Goal: Task Accomplishment & Management: Complete application form

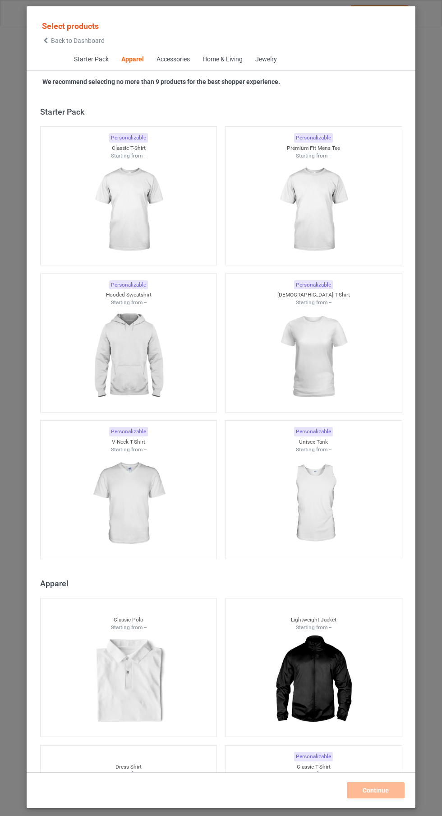
scroll to position [483, 0]
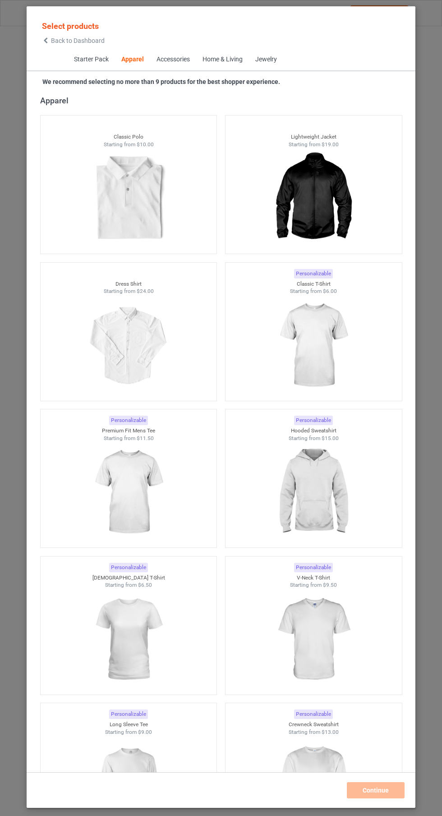
click at [333, 348] on img at bounding box center [313, 345] width 81 height 101
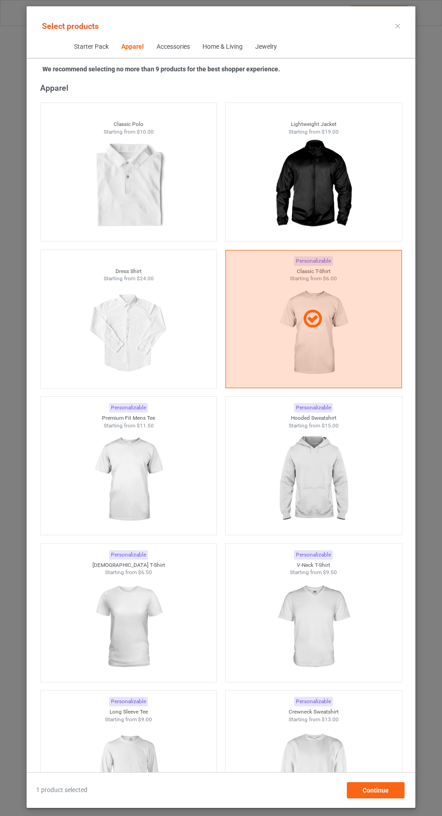
click at [169, 485] on img at bounding box center [128, 479] width 81 height 101
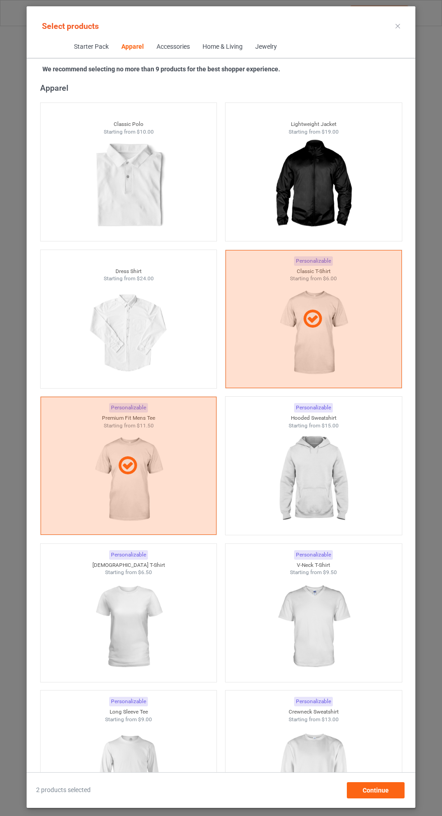
click at [328, 485] on img at bounding box center [313, 479] width 81 height 101
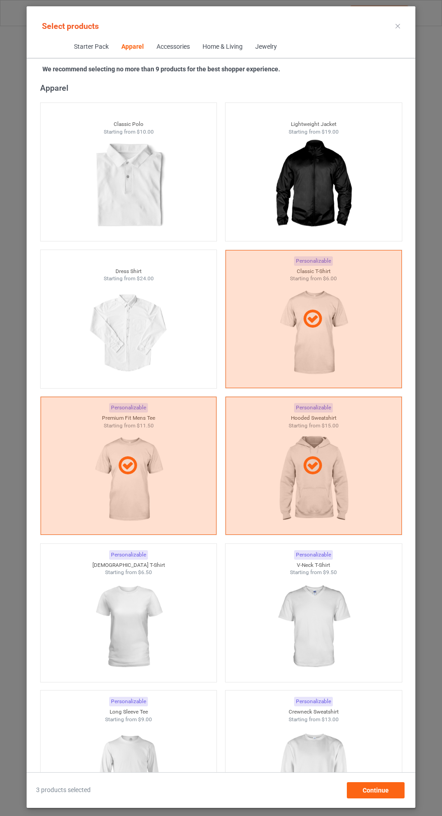
click at [159, 603] on img at bounding box center [128, 626] width 81 height 101
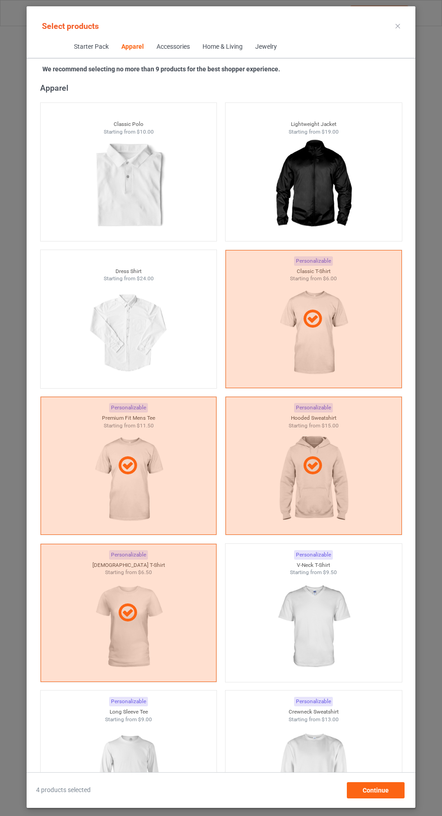
click at [291, 638] on img at bounding box center [313, 626] width 81 height 101
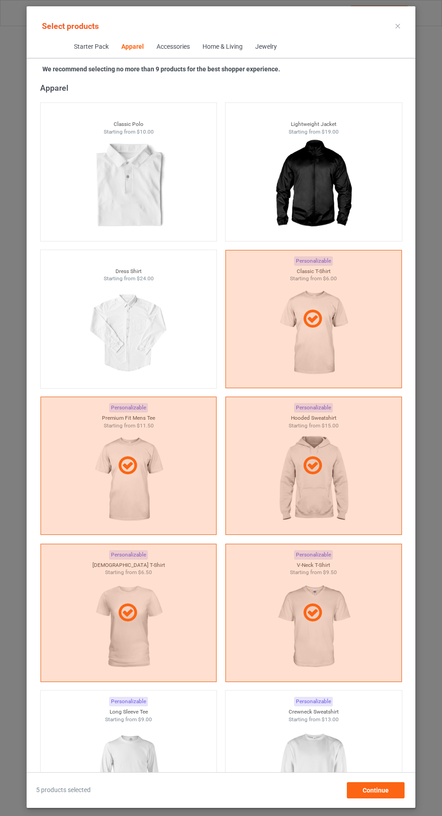
click at [161, 743] on img at bounding box center [128, 773] width 81 height 101
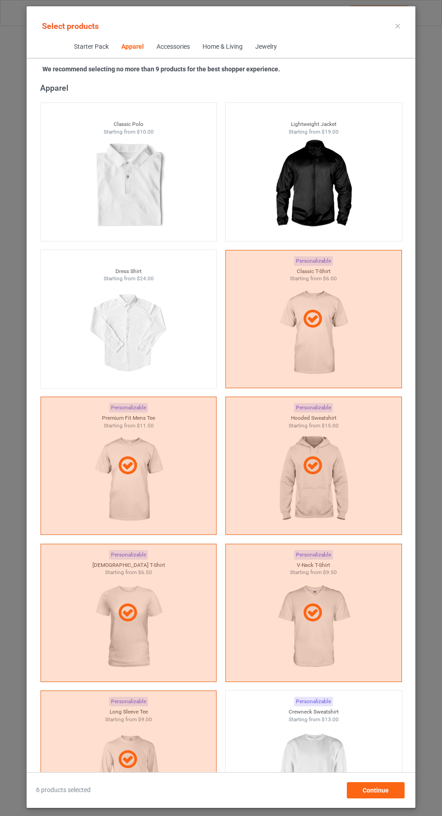
click at [305, 760] on img at bounding box center [313, 773] width 81 height 101
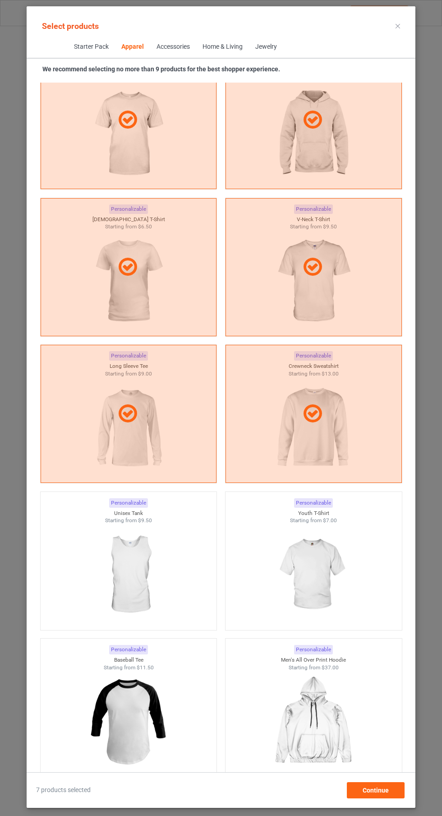
click at [158, 575] on img at bounding box center [128, 574] width 81 height 101
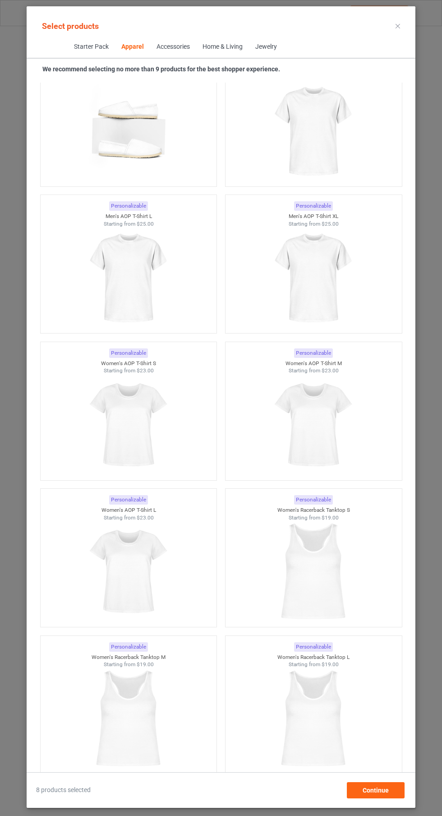
scroll to position [2748, 0]
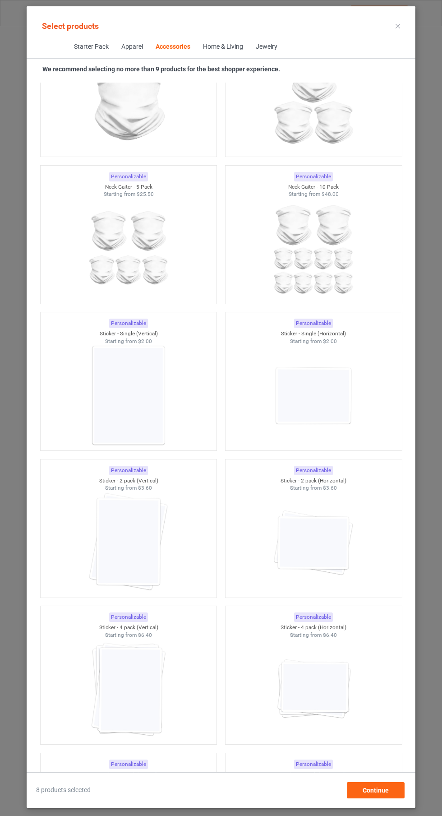
scroll to position [5797, 0]
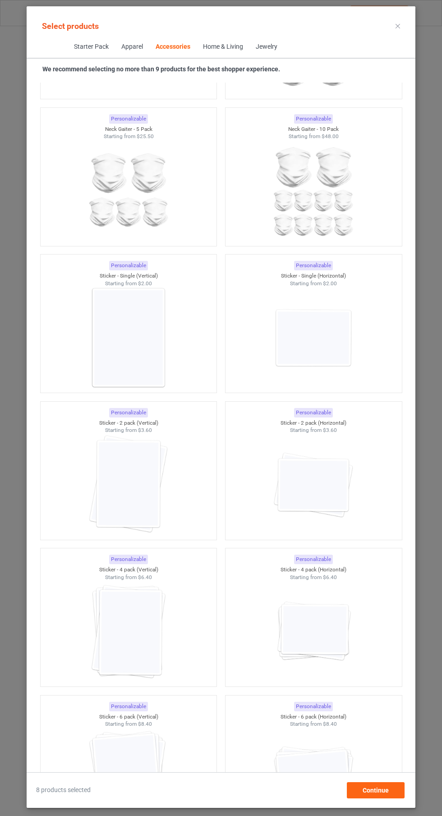
click at [297, 448] on img at bounding box center [313, 484] width 81 height 101
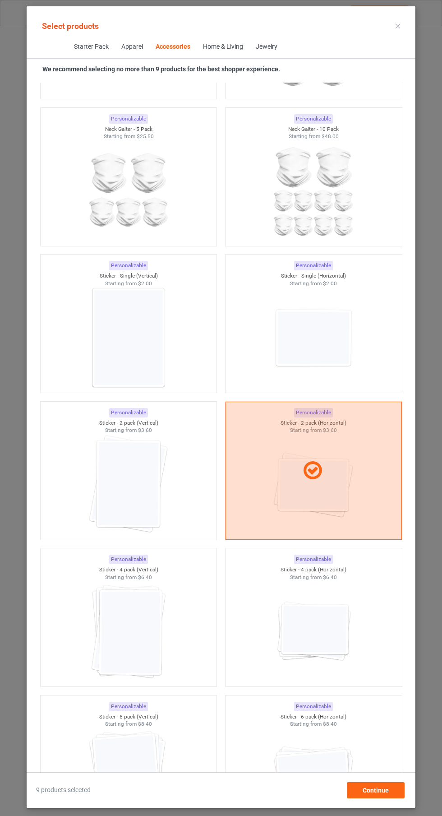
click at [155, 331] on img at bounding box center [128, 337] width 81 height 101
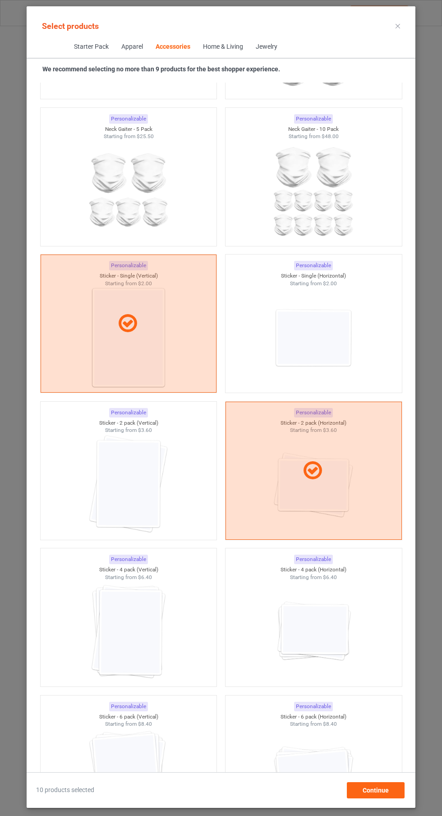
click at [328, 496] on div at bounding box center [314, 471] width 176 height 138
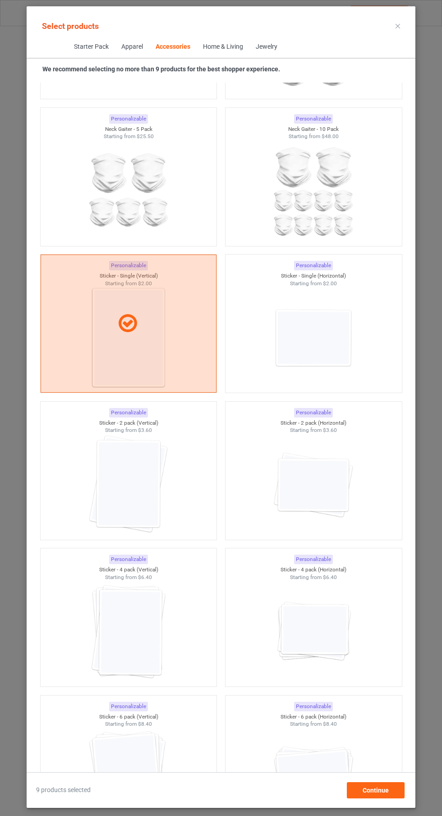
click at [177, 362] on div at bounding box center [129, 323] width 176 height 138
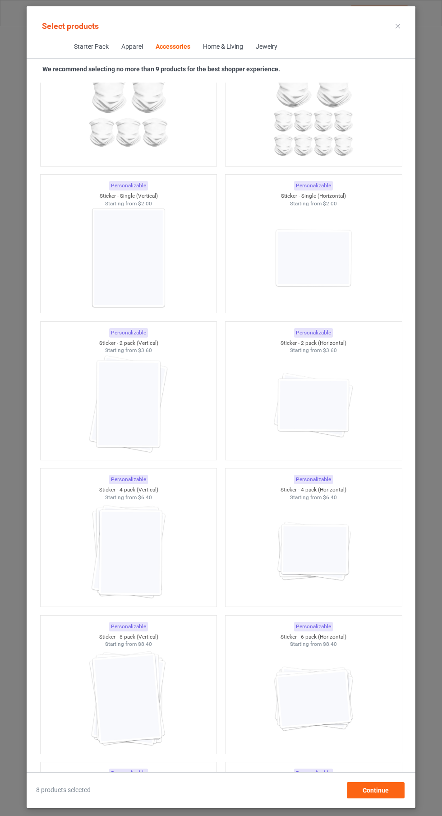
scroll to position [5877, 0]
click at [156, 268] on img at bounding box center [128, 257] width 81 height 101
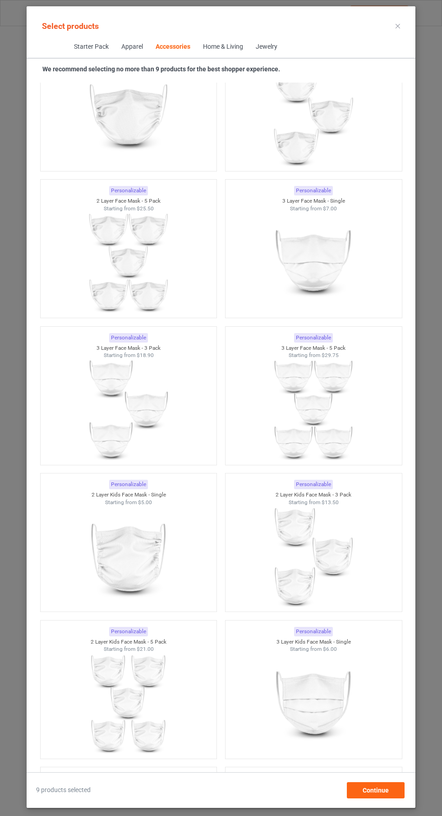
scroll to position [3871, 0]
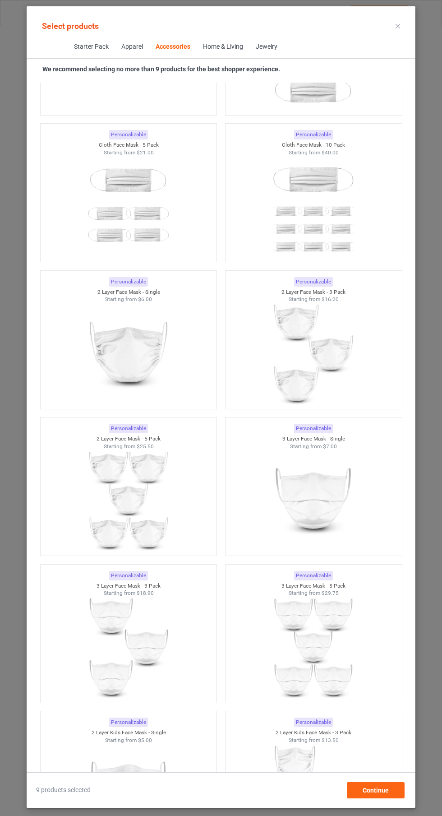
click at [398, 26] on icon at bounding box center [398, 26] width 5 height 5
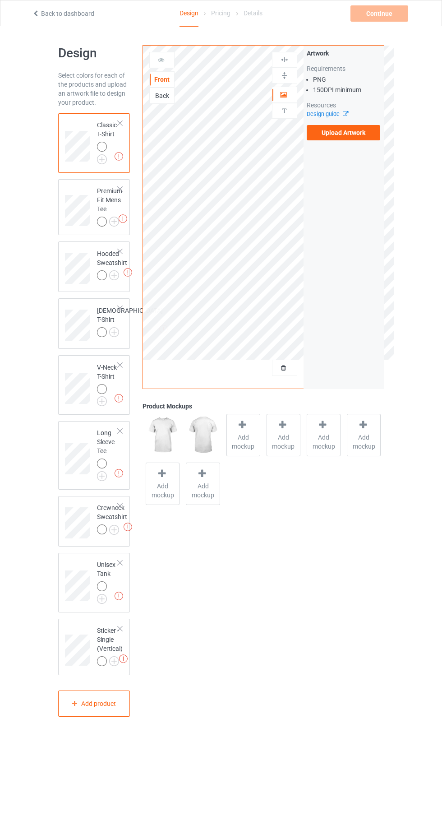
click at [361, 136] on label "Upload Artwork" at bounding box center [344, 132] width 74 height 15
click at [0, 0] on input "Upload Artwork" at bounding box center [0, 0] width 0 height 0
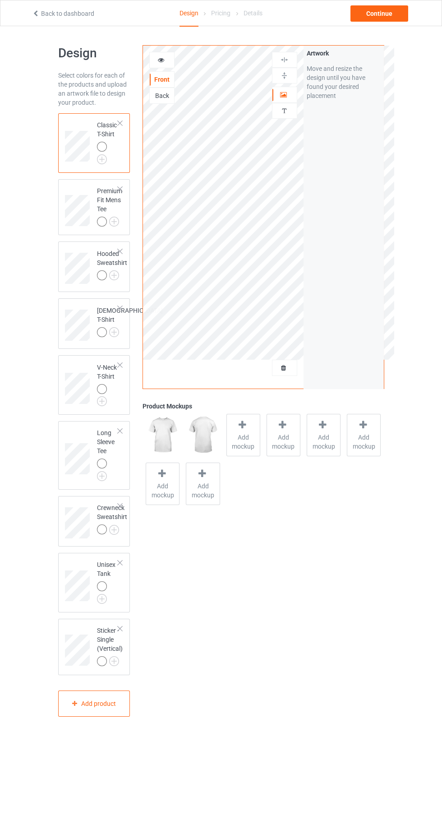
click at [111, 182] on div "Premium Fit Mens Tee" at bounding box center [94, 207] width 72 height 56
click at [0, 0] on img at bounding box center [0, 0] width 0 height 0
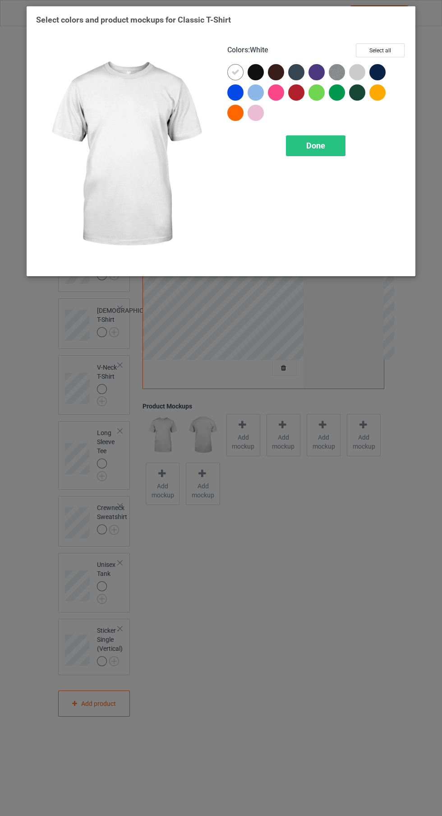
click at [392, 46] on button "Select all" at bounding box center [380, 50] width 49 height 14
click at [322, 140] on div "Done" at bounding box center [316, 145] width 60 height 21
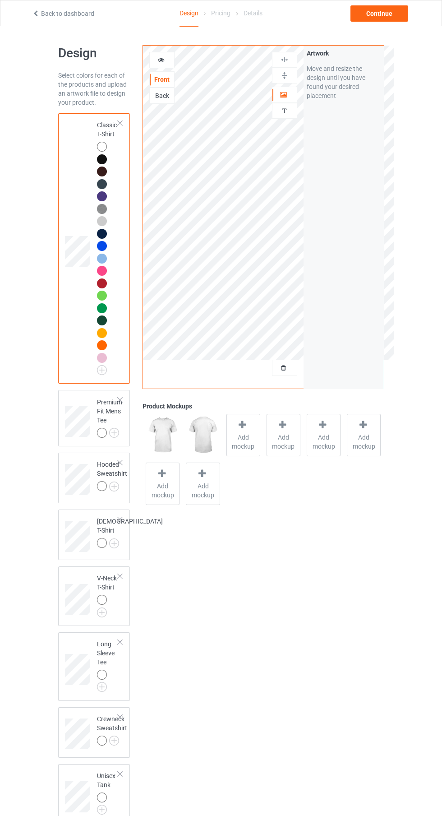
click at [0, 0] on img at bounding box center [0, 0] width 0 height 0
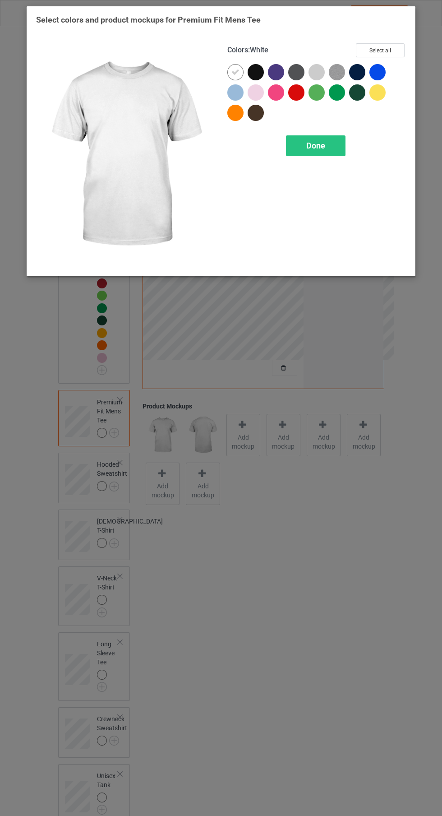
click at [391, 49] on button "Select all" at bounding box center [380, 50] width 49 height 14
click at [320, 148] on span "Done" at bounding box center [315, 145] width 19 height 9
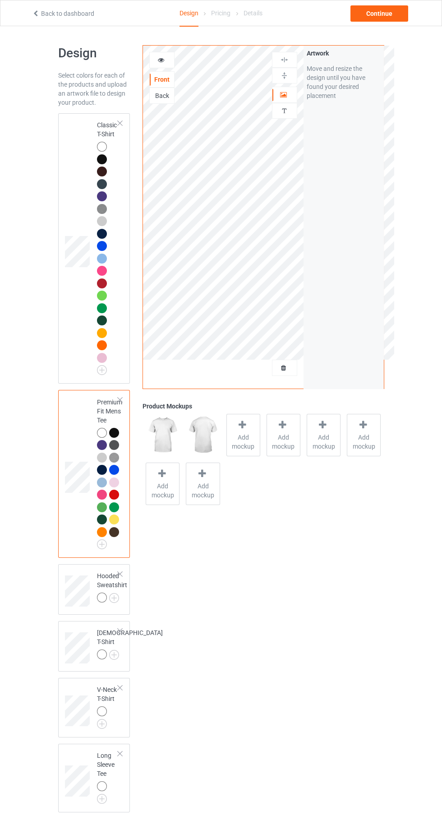
click at [126, 598] on div at bounding box center [112, 598] width 30 height 13
click at [0, 0] on img at bounding box center [0, 0] width 0 height 0
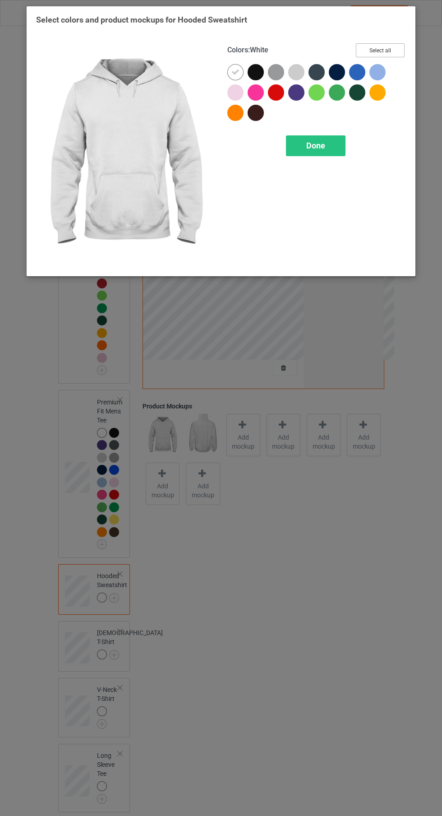
click at [398, 55] on button "Select all" at bounding box center [380, 50] width 49 height 14
click at [302, 149] on div "Done" at bounding box center [316, 145] width 60 height 21
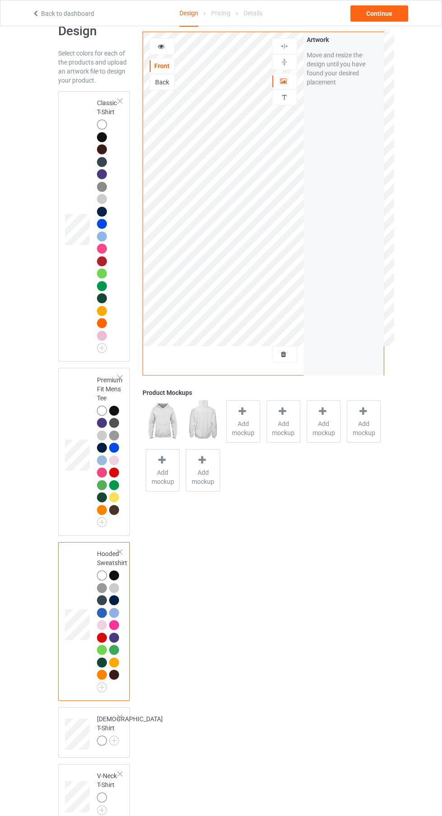
scroll to position [47, 0]
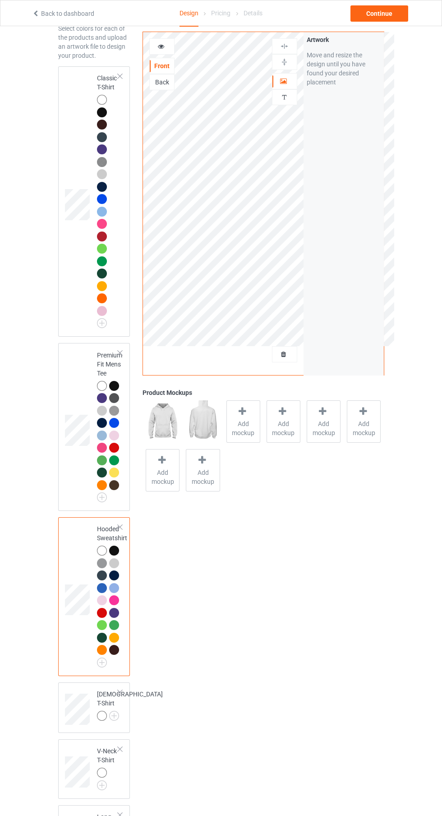
click at [0, 0] on img at bounding box center [0, 0] width 0 height 0
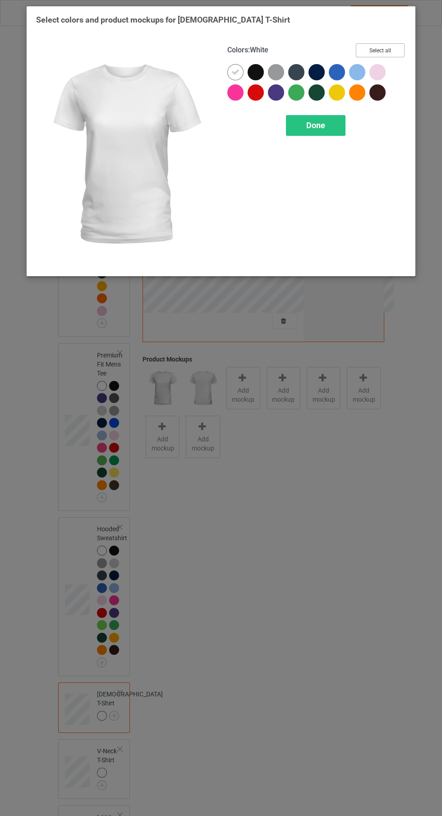
click at [394, 53] on button "Select all" at bounding box center [380, 50] width 49 height 14
click at [317, 125] on span "Done" at bounding box center [315, 124] width 19 height 9
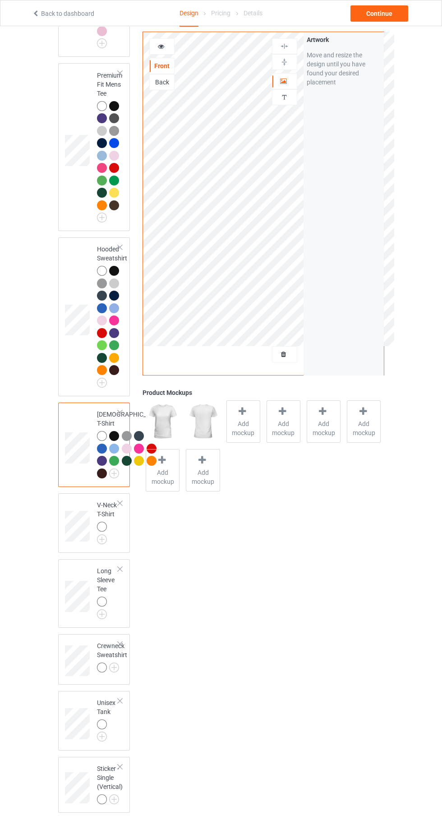
scroll to position [328, 0]
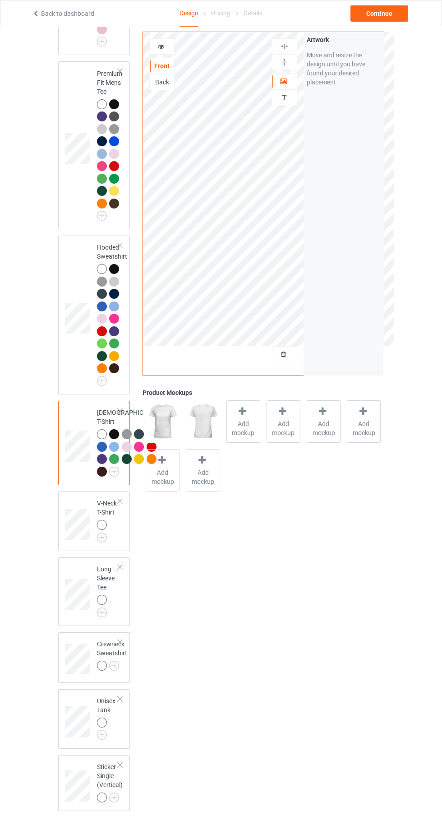
click at [0, 0] on img at bounding box center [0, 0] width 0 height 0
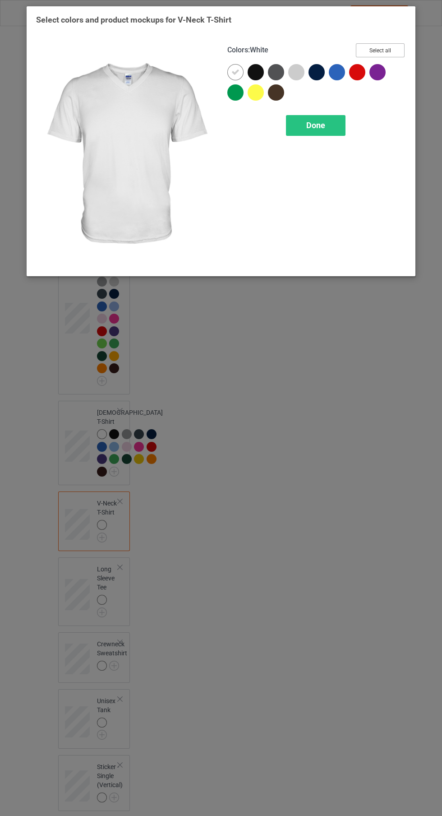
click at [391, 53] on button "Select all" at bounding box center [380, 50] width 49 height 14
click at [320, 130] on div "Done" at bounding box center [316, 125] width 60 height 21
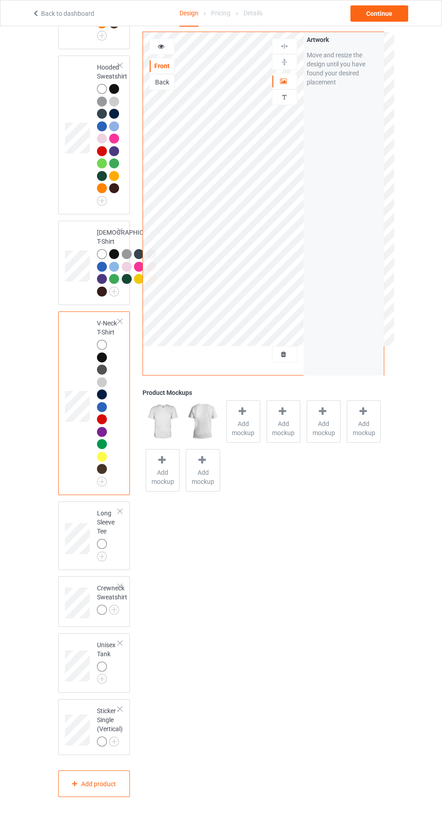
scroll to position [535, 0]
click at [0, 0] on img at bounding box center [0, 0] width 0 height 0
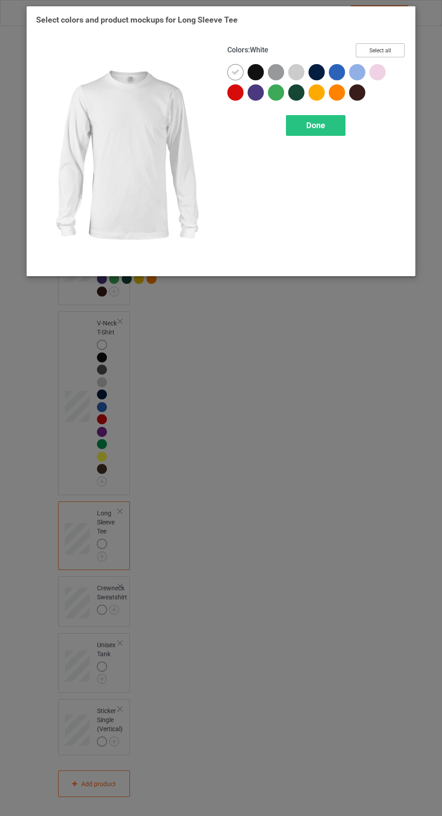
click at [388, 53] on button "Select all" at bounding box center [380, 50] width 49 height 14
click at [315, 133] on div "Done" at bounding box center [316, 125] width 60 height 21
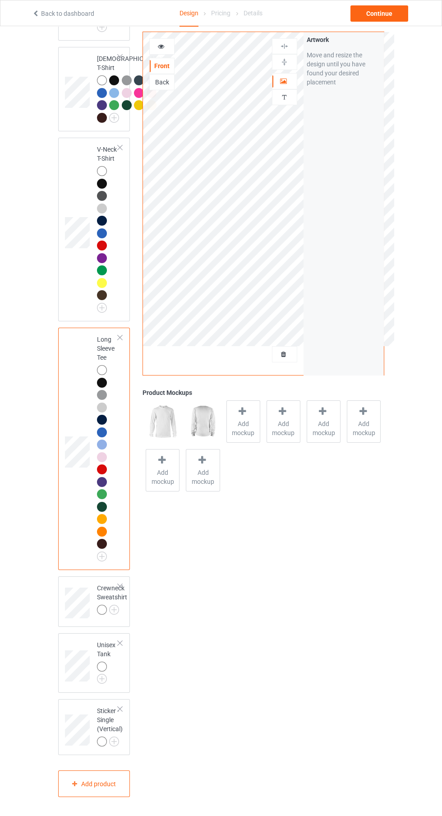
scroll to position [734, 0]
click at [0, 0] on img at bounding box center [0, 0] width 0 height 0
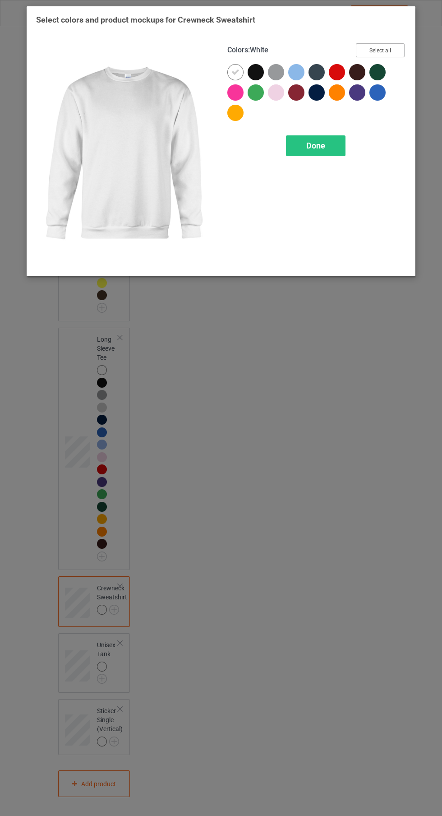
click at [397, 48] on button "Select all" at bounding box center [380, 50] width 49 height 14
click at [322, 143] on span "Done" at bounding box center [315, 145] width 19 height 9
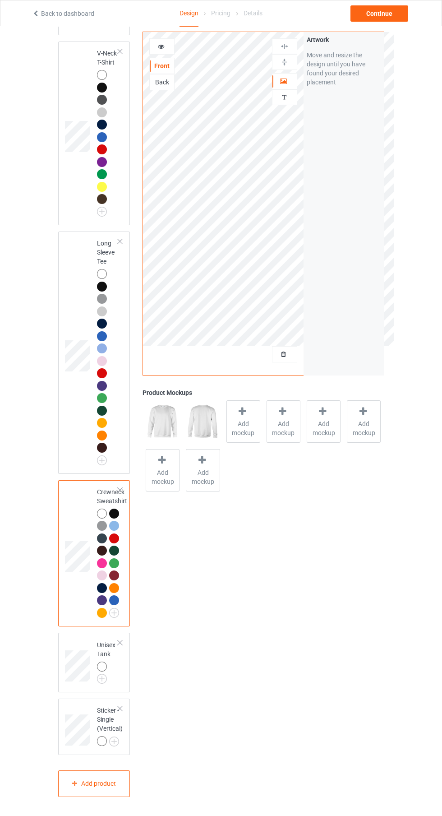
scroll to position [873, 0]
click at [0, 0] on img at bounding box center [0, 0] width 0 height 0
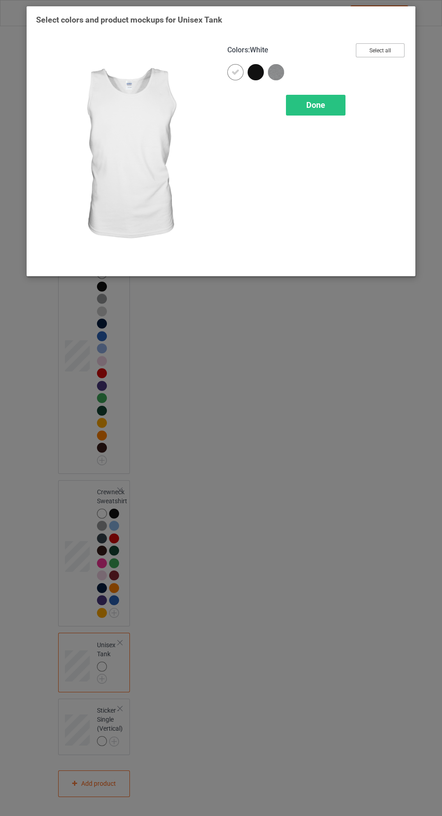
click at [390, 56] on button "Select all" at bounding box center [380, 50] width 49 height 14
click at [325, 106] on div "Done" at bounding box center [316, 105] width 60 height 21
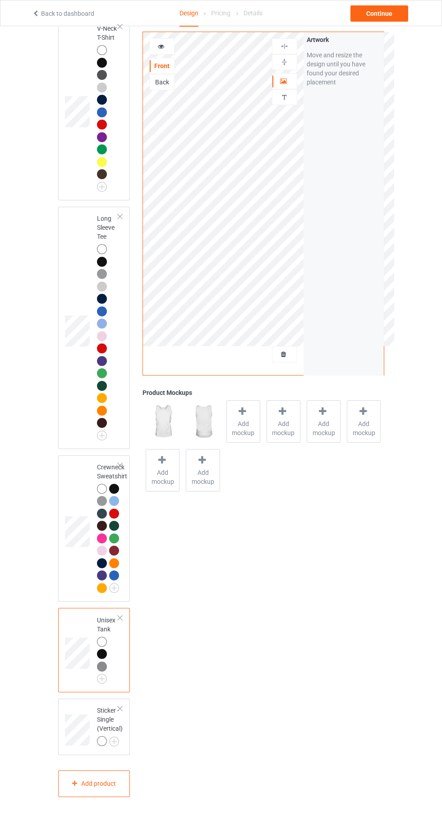
scroll to position [896, 0]
click at [102, 746] on div at bounding box center [102, 741] width 10 height 10
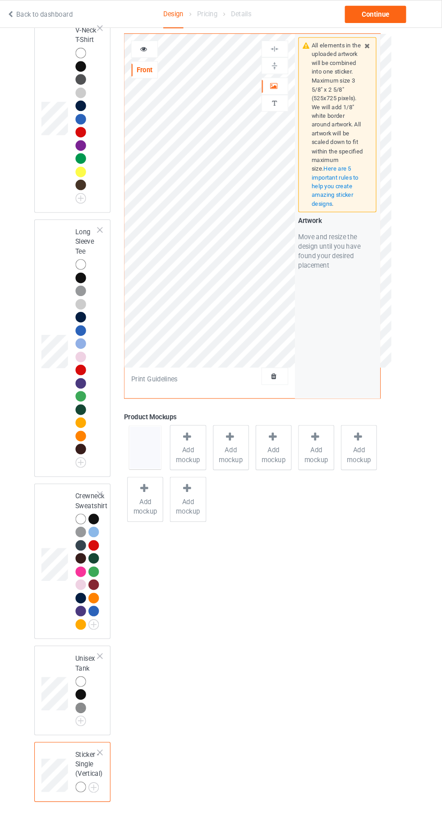
scroll to position [847, 0]
click at [296, 87] on div "Artwork" at bounding box center [284, 81] width 25 height 16
click at [291, 74] on div "Artwork" at bounding box center [284, 81] width 25 height 16
click at [289, 76] on div "Artwork" at bounding box center [284, 81] width 25 height 16
click at [284, 80] on icon at bounding box center [284, 80] width 8 height 6
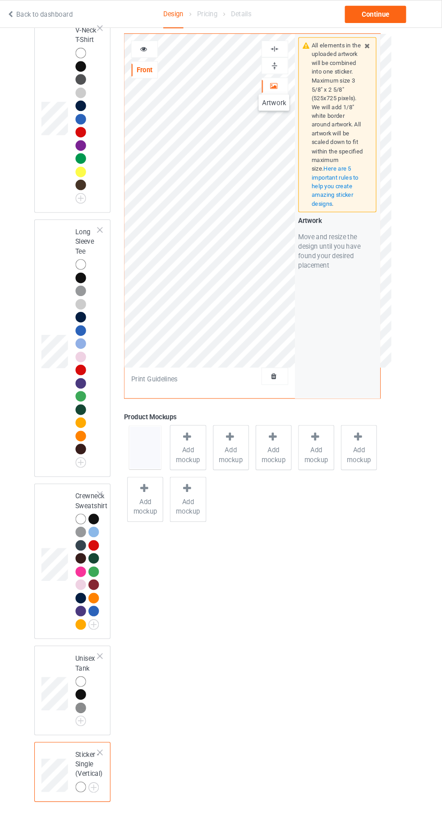
click at [293, 47] on div at bounding box center [285, 46] width 24 height 9
click at [290, 65] on div at bounding box center [285, 62] width 24 height 9
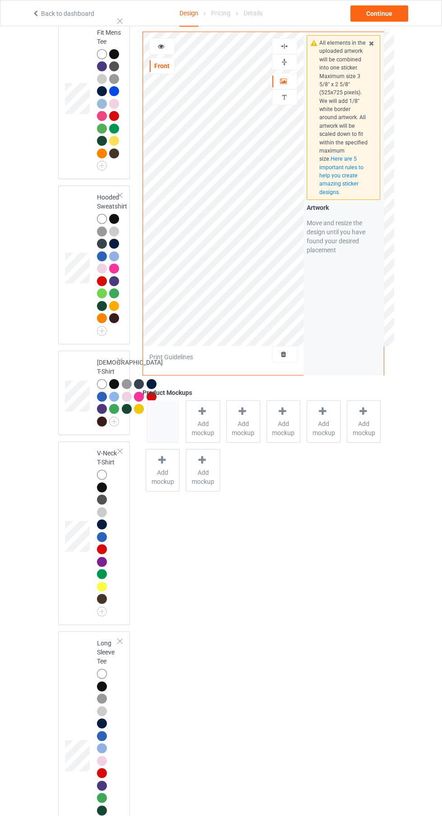
scroll to position [0, 0]
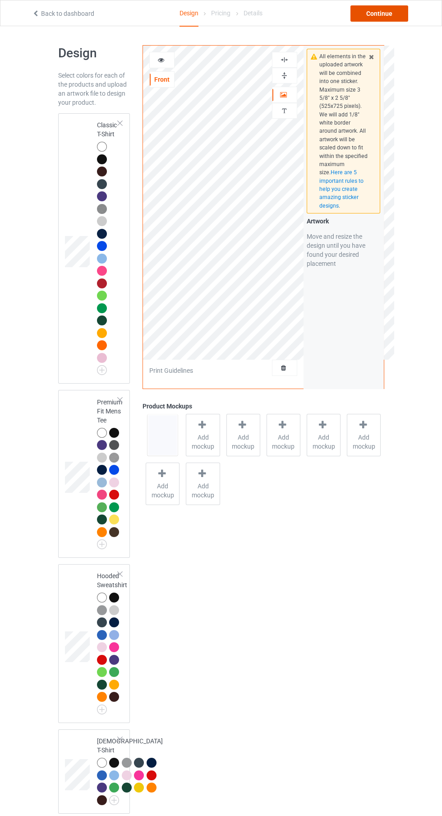
click at [379, 13] on div "Continue" at bounding box center [380, 13] width 58 height 16
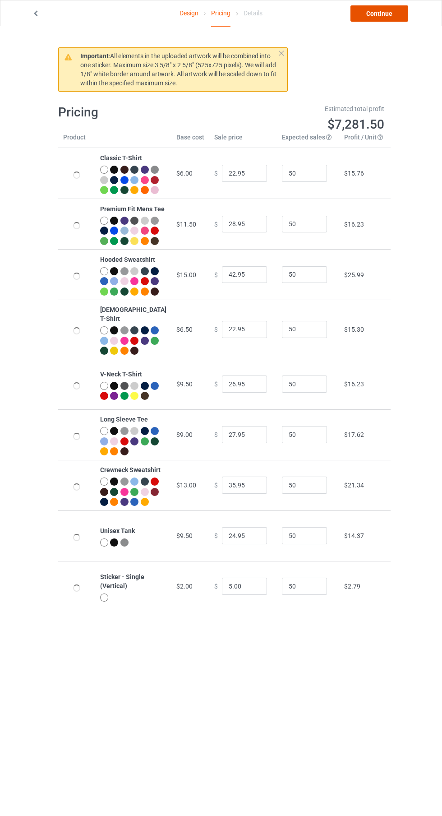
click at [396, 16] on link "Continue" at bounding box center [380, 13] width 58 height 16
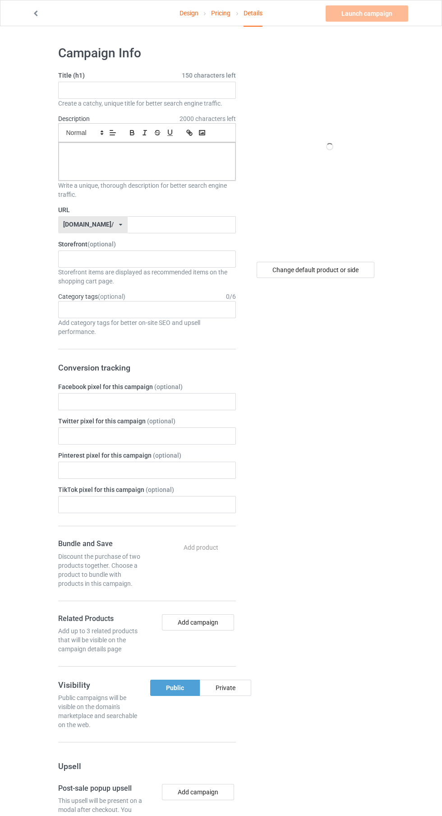
click at [185, 116] on span "2000 characters left" at bounding box center [208, 118] width 56 height 9
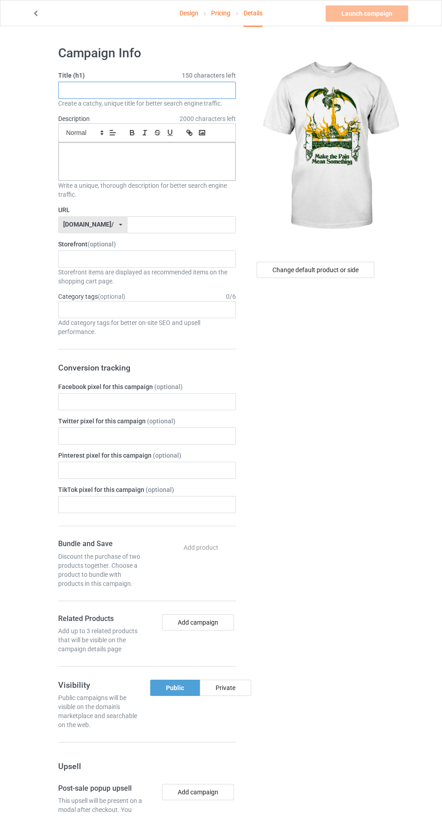
click at [153, 90] on input "text" at bounding box center [147, 90] width 178 height 17
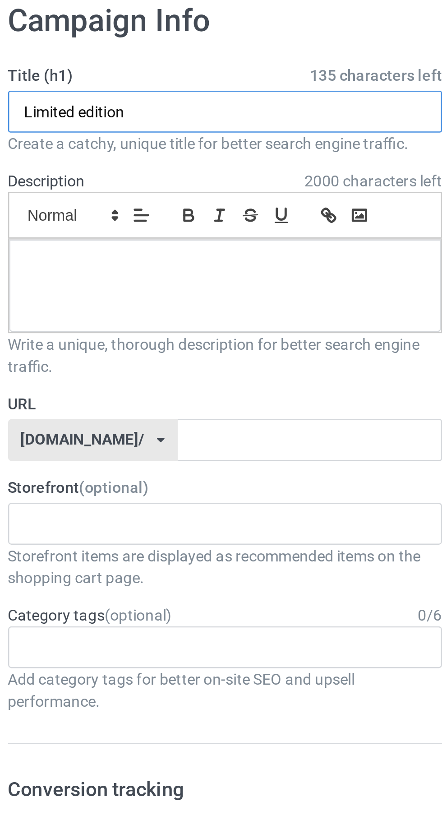
type input "Limited edition"
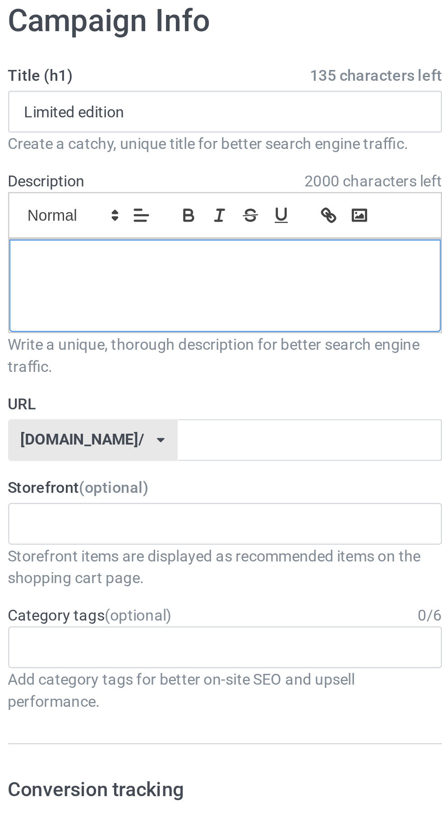
click at [159, 157] on div at bounding box center [147, 162] width 177 height 38
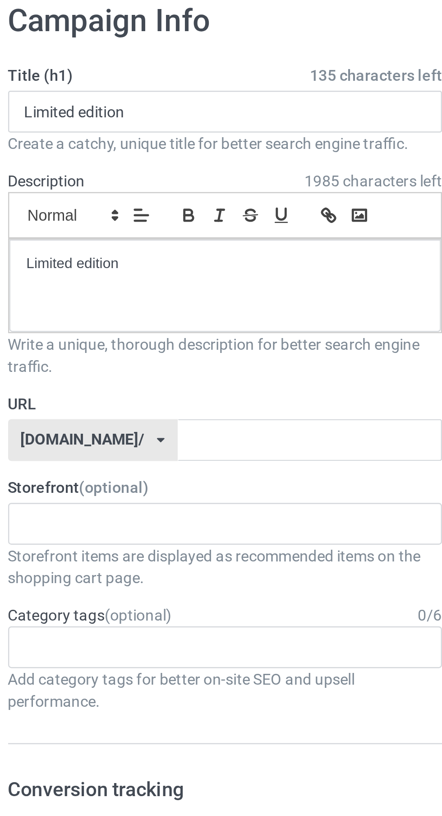
click at [176, 241] on label "Storefront (optional)" at bounding box center [147, 244] width 178 height 9
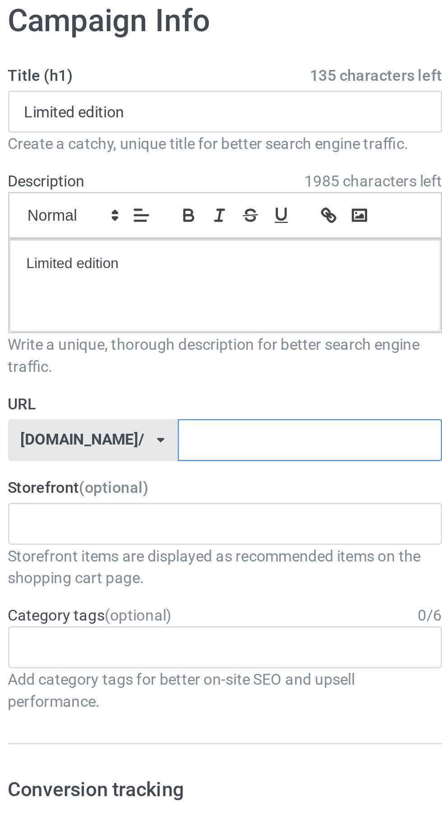
click at [170, 226] on input "text" at bounding box center [182, 224] width 108 height 17
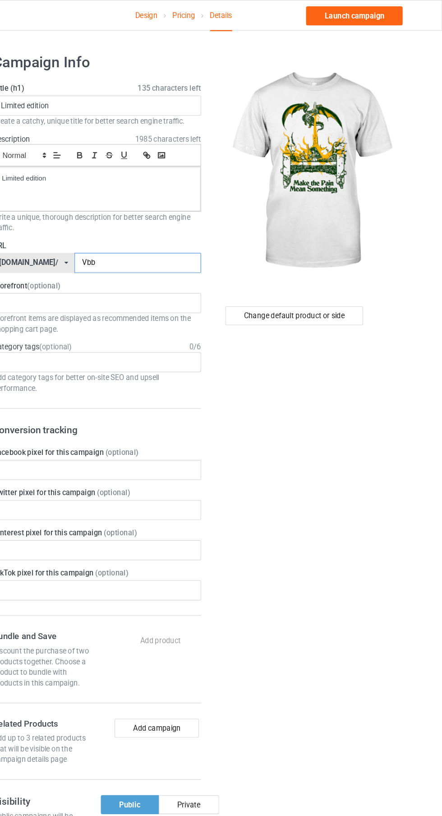
type input "Vbb"
click at [344, 274] on div "Change default product or side" at bounding box center [316, 270] width 118 height 16
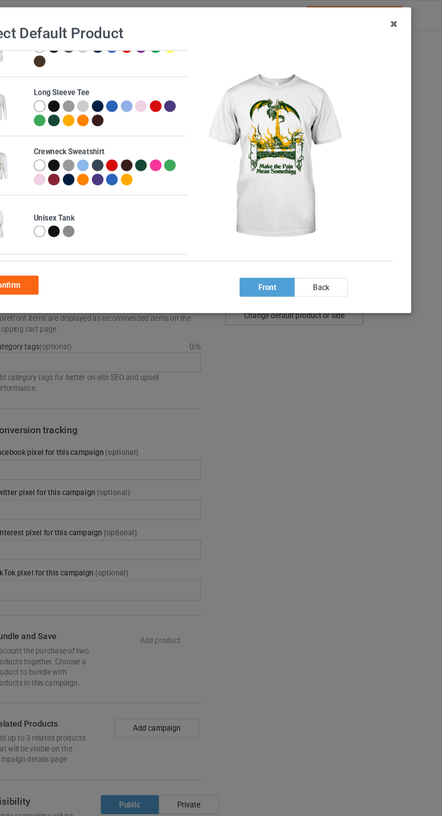
scroll to position [278, 0]
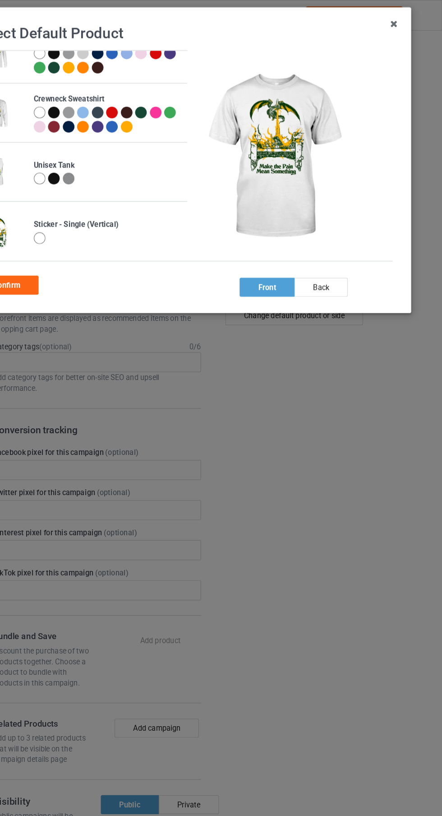
click at [101, 204] on div at bounding box center [98, 204] width 10 height 10
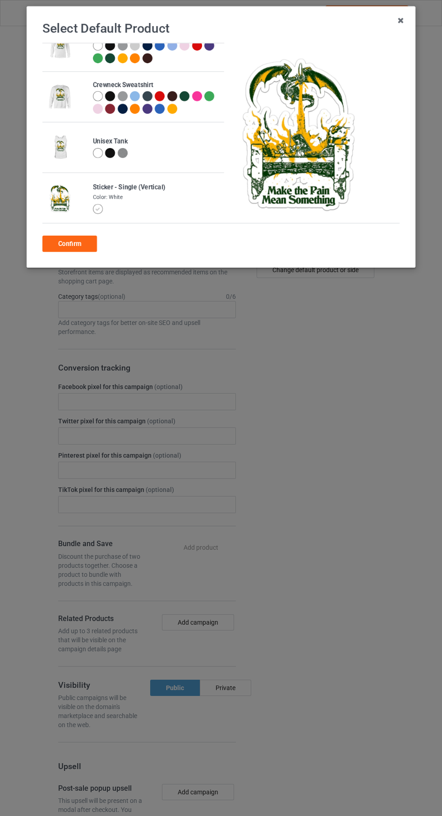
scroll to position [0, 0]
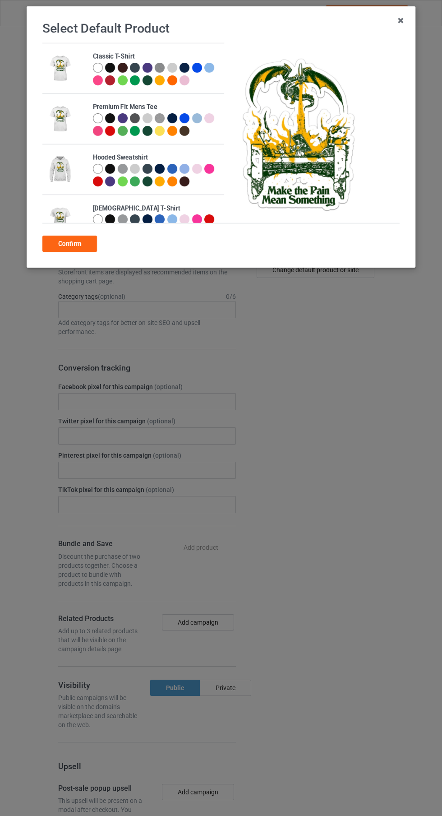
click at [96, 69] on div at bounding box center [98, 68] width 10 height 10
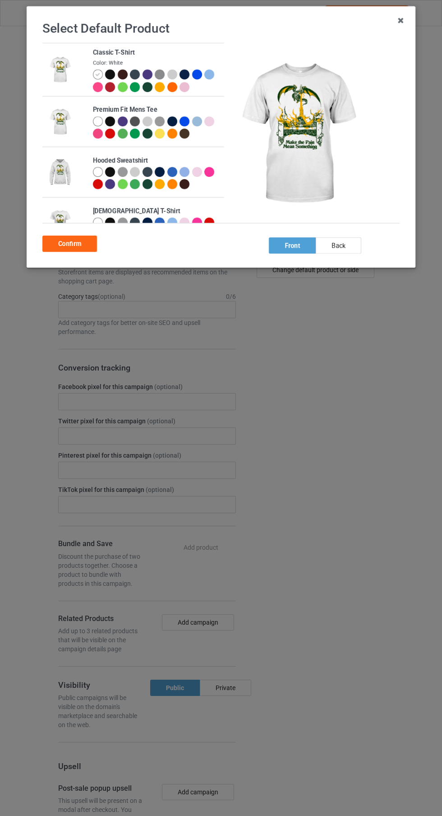
click at [85, 247] on div "Confirm" at bounding box center [69, 244] width 55 height 16
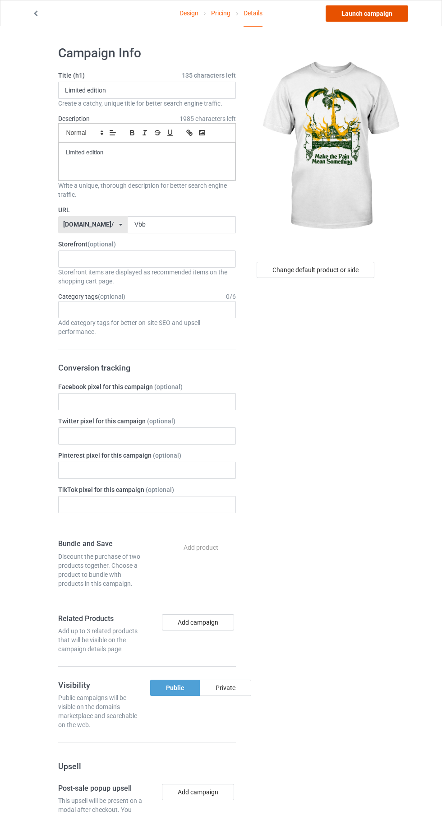
click at [387, 19] on link "Launch campaign" at bounding box center [367, 13] width 83 height 16
click at [185, 13] on link "Design" at bounding box center [189, 12] width 19 height 25
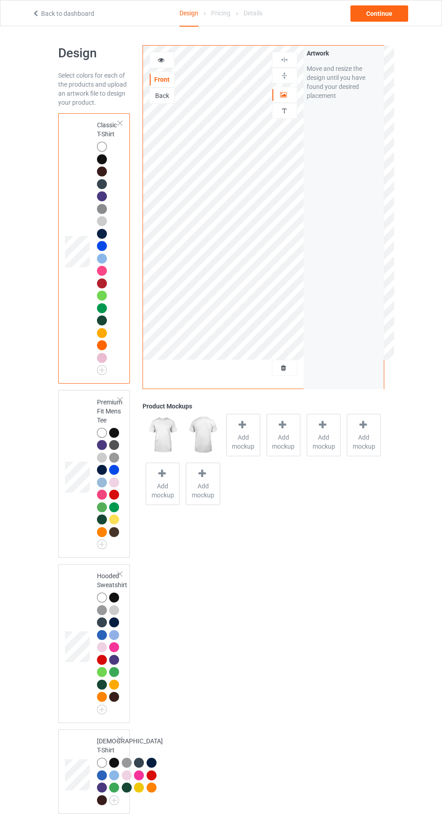
click at [242, 444] on span "Add mockup" at bounding box center [243, 442] width 33 height 18
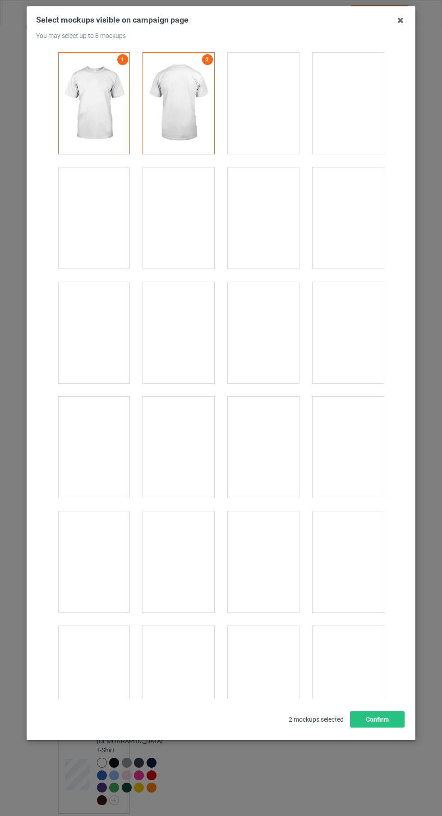
scroll to position [12472, 0]
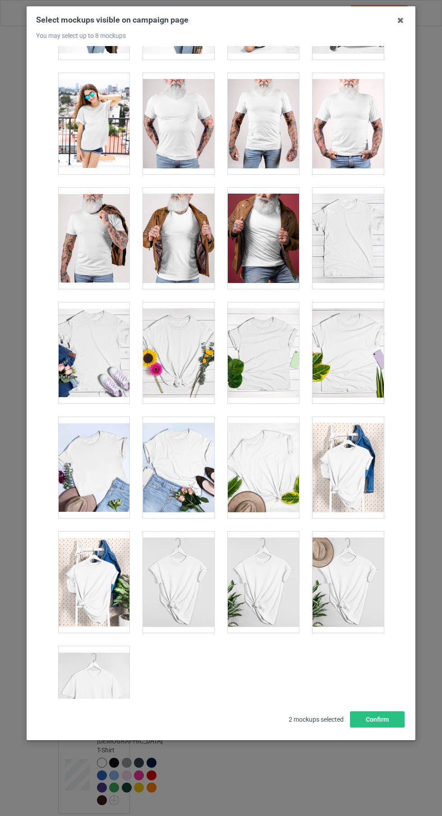
click at [99, 702] on div at bounding box center [93, 696] width 71 height 101
click at [280, 590] on div at bounding box center [263, 582] width 71 height 101
click at [106, 577] on div at bounding box center [93, 582] width 71 height 101
click at [404, 20] on icon at bounding box center [400, 20] width 14 height 14
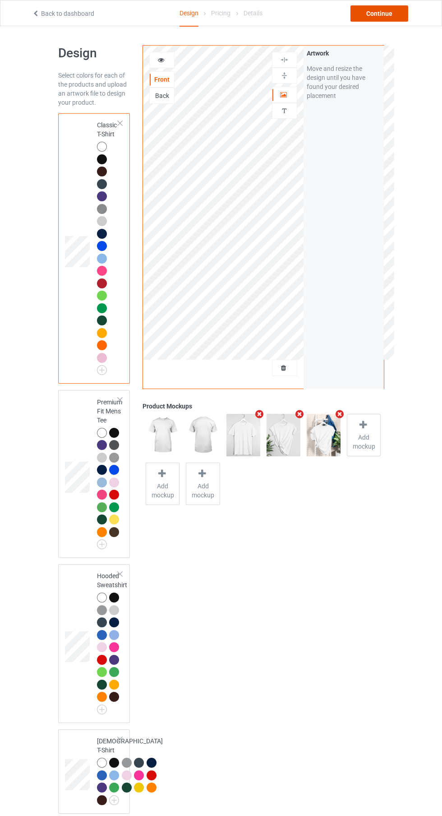
click at [389, 11] on div "Continue" at bounding box center [380, 13] width 58 height 16
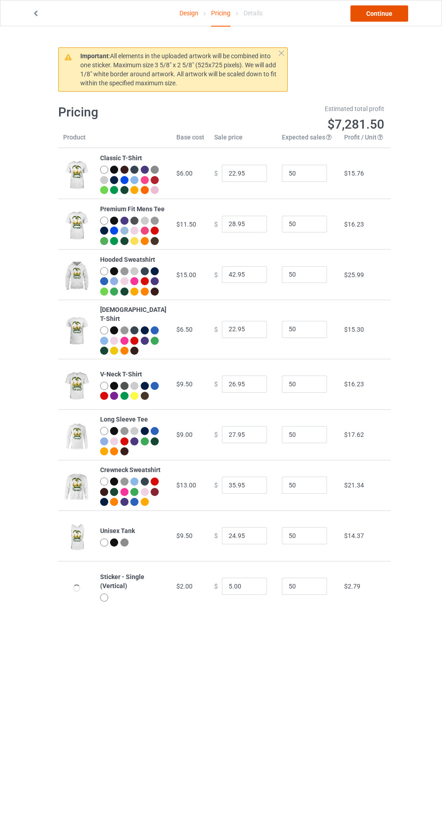
click at [403, 14] on link "Continue" at bounding box center [380, 13] width 58 height 16
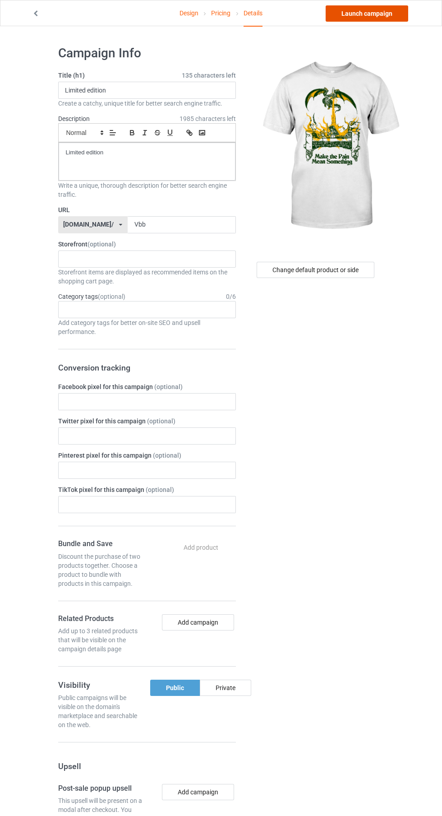
click at [395, 16] on link "Launch campaign" at bounding box center [367, 13] width 83 height 16
